Goal: Task Accomplishment & Management: Use online tool/utility

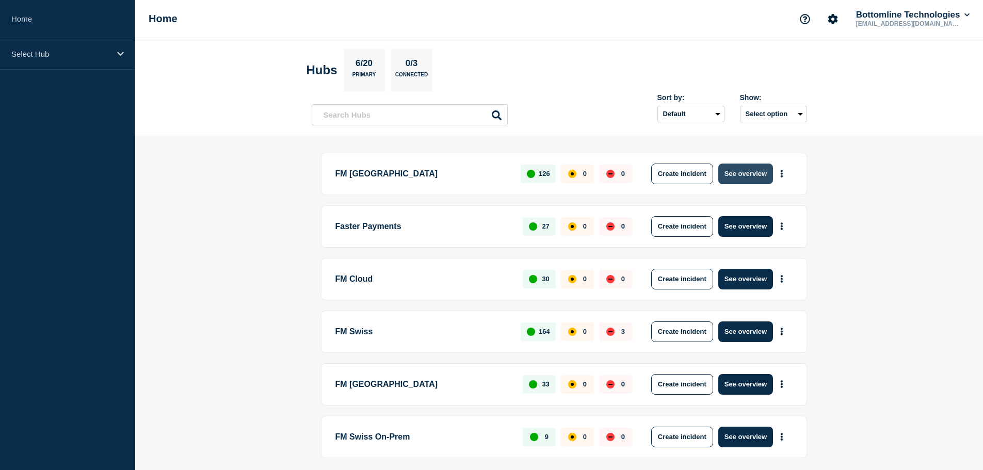
click at [736, 175] on button "See overview" at bounding box center [745, 174] width 55 height 21
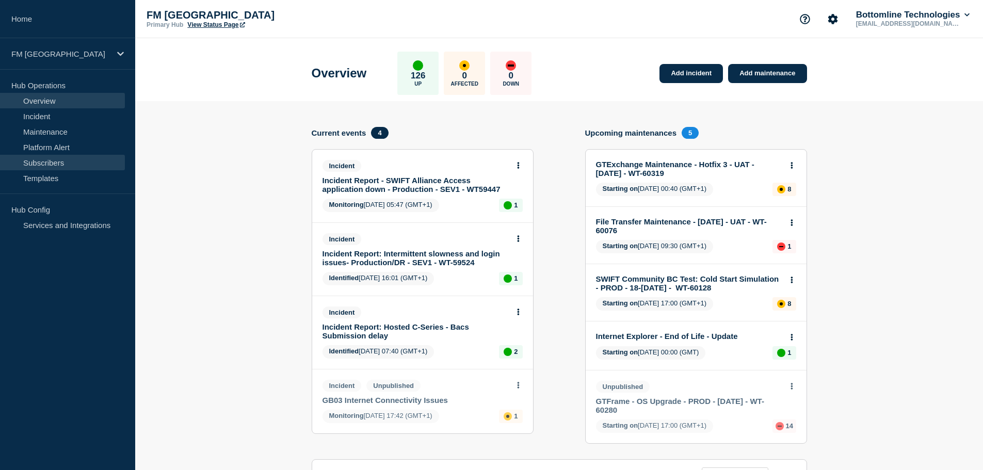
click at [58, 158] on link "Subscribers" at bounding box center [62, 162] width 125 height 15
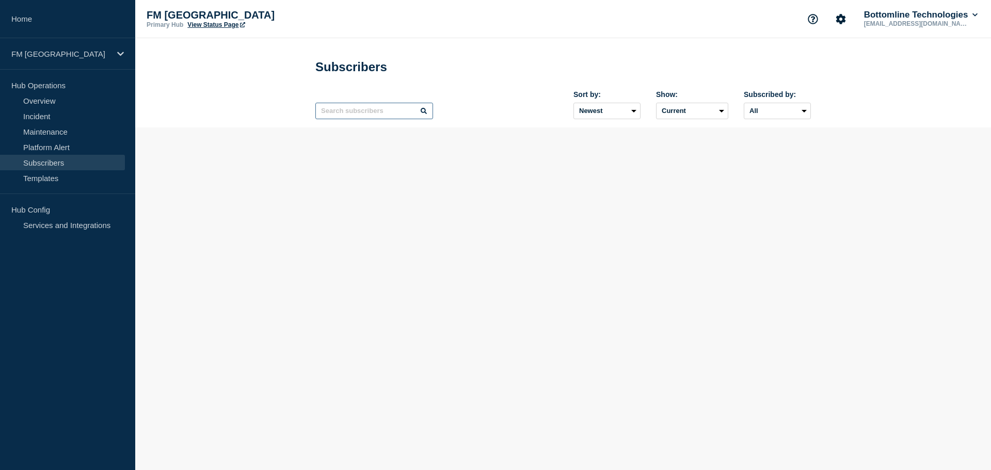
click at [372, 112] on input "text" at bounding box center [374, 111] width 118 height 17
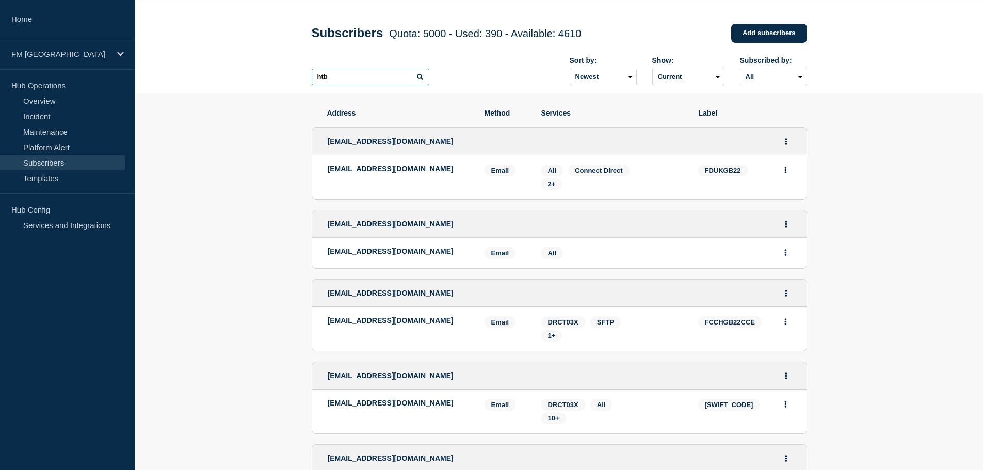
scroll to position [52, 0]
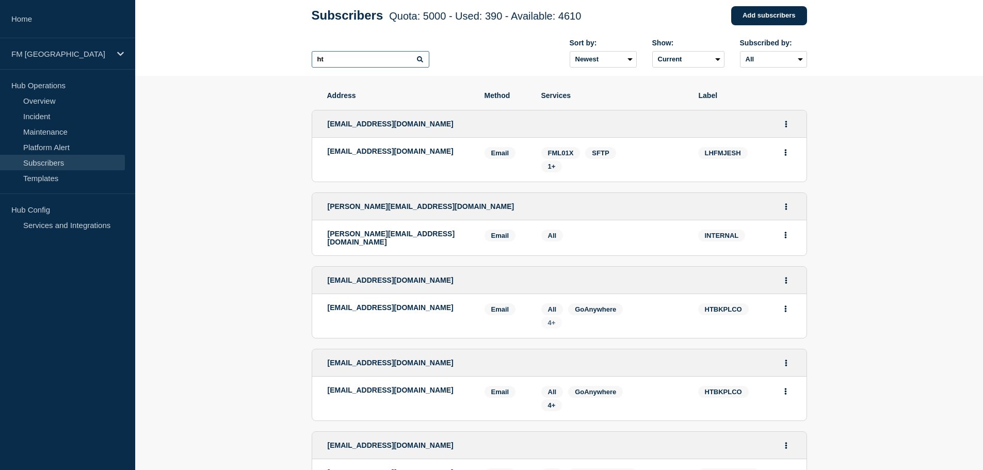
type input "ht"
click at [555, 324] on span "4+" at bounding box center [552, 323] width 8 height 8
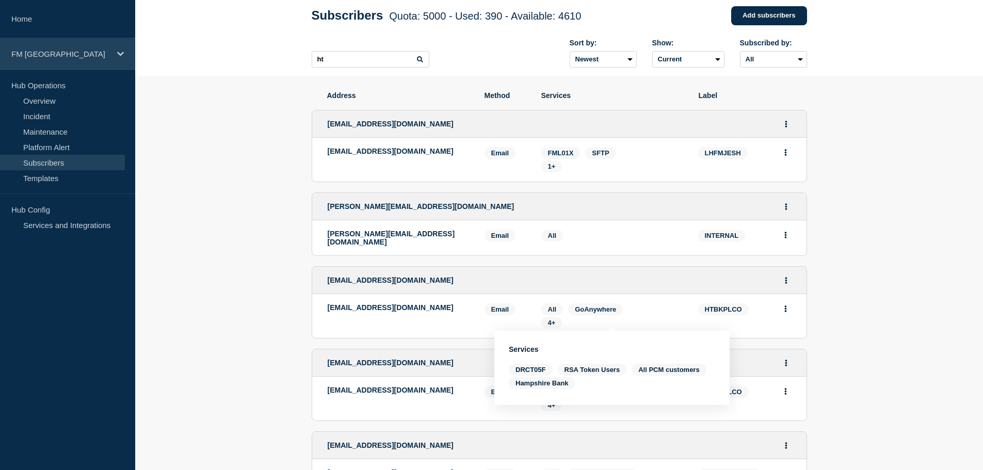
click at [120, 57] on icon at bounding box center [120, 54] width 7 height 8
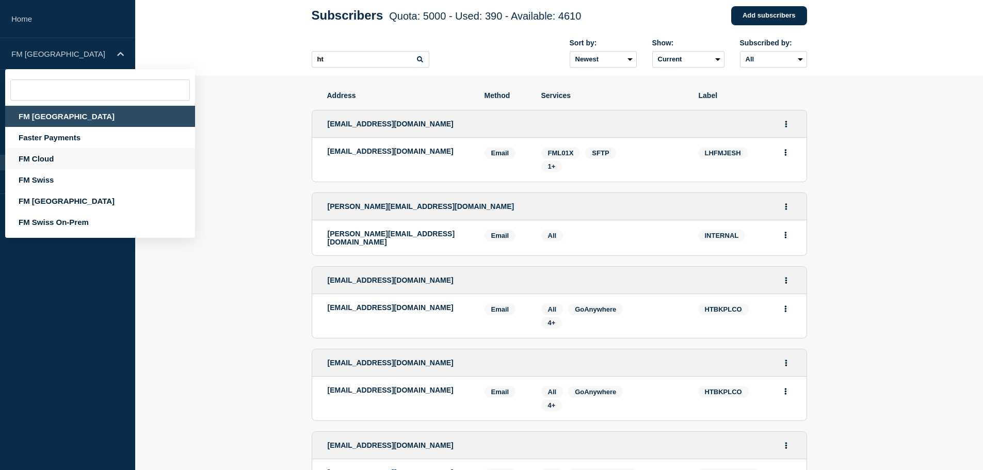
click at [55, 158] on div "FM Cloud" at bounding box center [100, 158] width 190 height 21
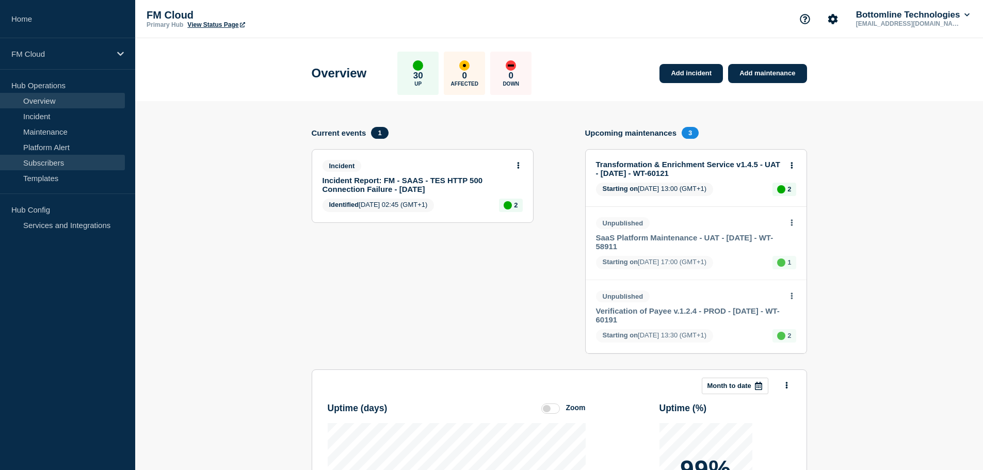
click at [57, 164] on link "Subscribers" at bounding box center [62, 162] width 125 height 15
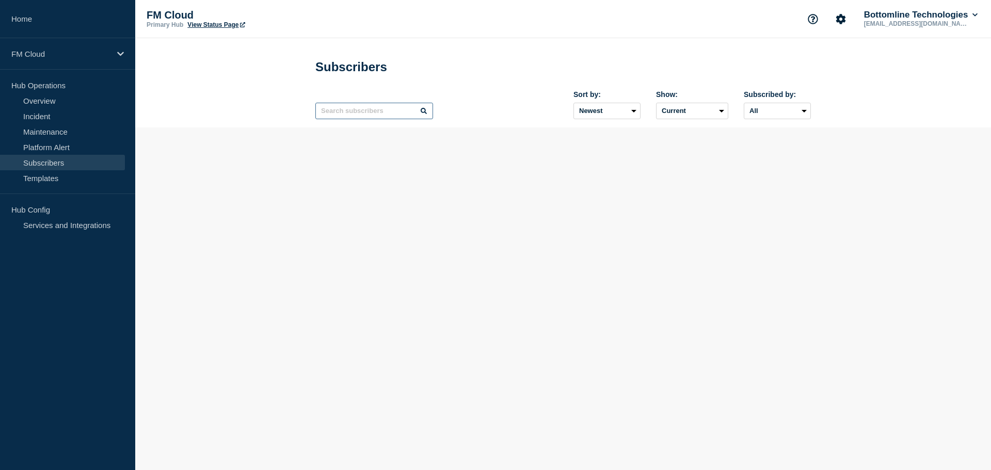
click at [361, 116] on input "text" at bounding box center [374, 111] width 118 height 17
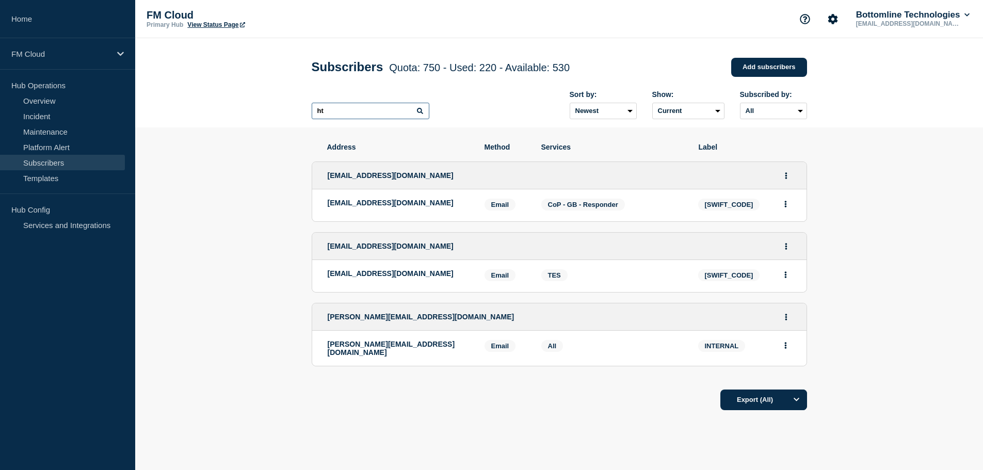
type input "ht"
